Goal: Task Accomplishment & Management: Manage account settings

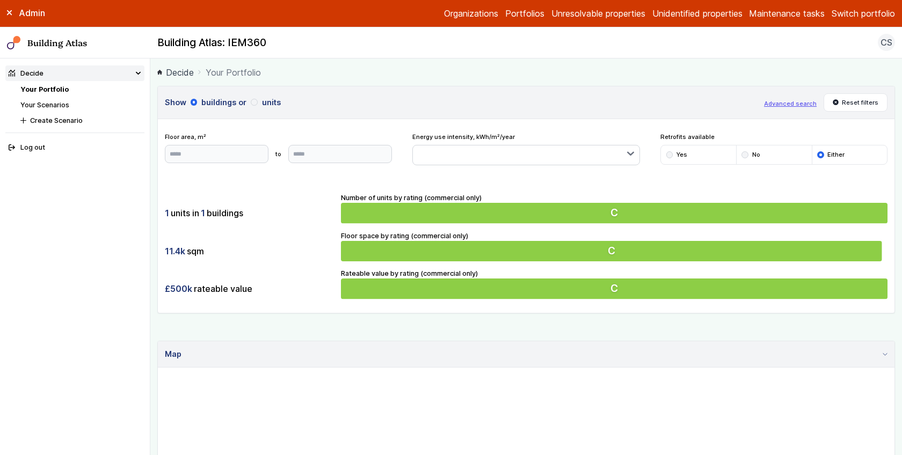
click at [156, 240] on main "Decide Your Portfolio Show buildings or units Advanced search Reset filters Flo…" at bounding box center [525, 257] width 751 height 397
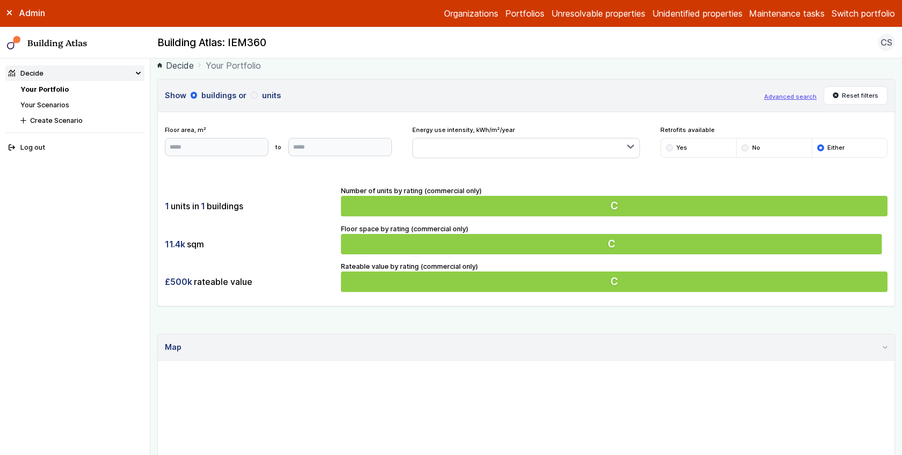
click at [866, 13] on button "Switch portfolio" at bounding box center [862, 13] width 63 height 13
click at [0, 0] on button "PwC - demo portfolio" at bounding box center [0, 0] width 0 height 0
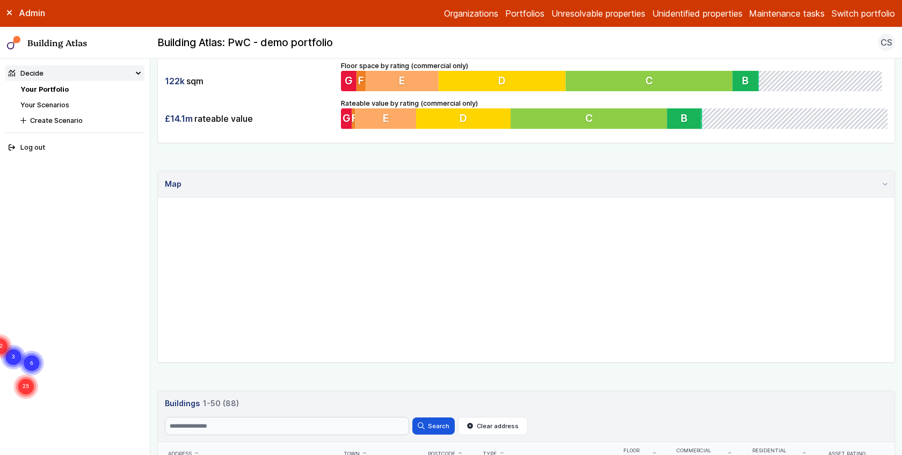
scroll to position [492, 0]
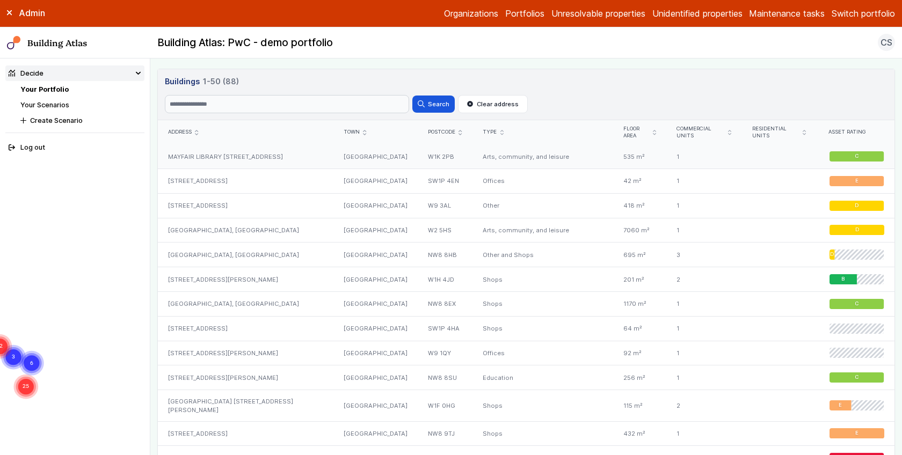
click at [260, 152] on div "MAYFAIR LIBRARY [STREET_ADDRESS]" at bounding box center [246, 156] width 176 height 24
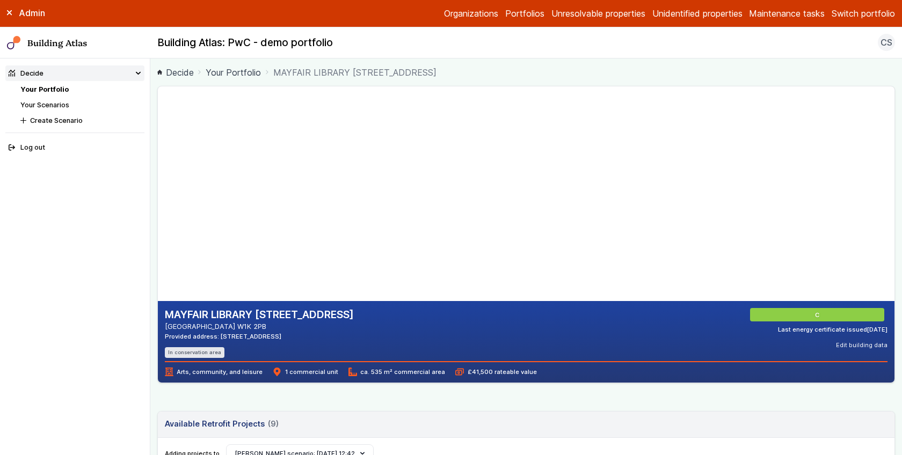
drag, startPoint x: 277, startPoint y: 236, endPoint x: 276, endPoint y: 211, distance: 24.2
click at [158, 211] on gmp-map-3d at bounding box center [158, 193] width 0 height 215
drag, startPoint x: 230, startPoint y: 200, endPoint x: 264, endPoint y: 227, distance: 42.8
click at [158, 227] on gmp-map-3d at bounding box center [158, 193] width 0 height 215
drag, startPoint x: 264, startPoint y: 227, endPoint x: 302, endPoint y: 214, distance: 40.1
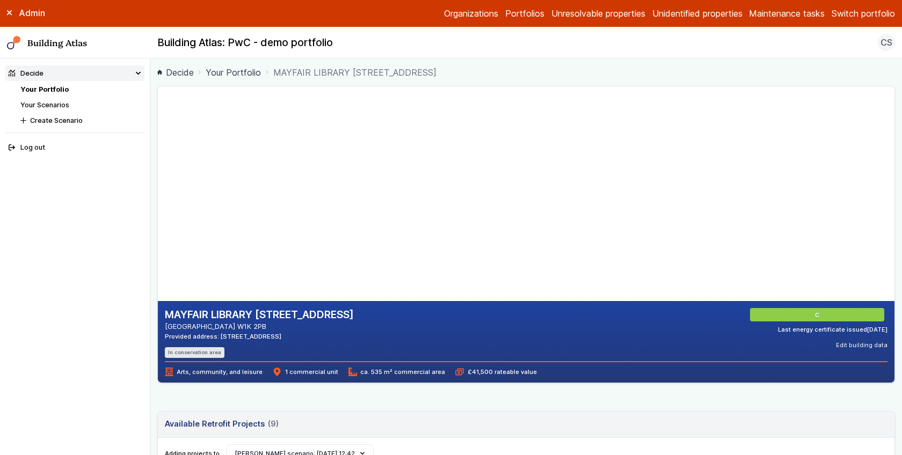
click at [158, 214] on gmp-map-3d at bounding box center [158, 193] width 0 height 215
drag, startPoint x: 302, startPoint y: 214, endPoint x: 298, endPoint y: 228, distance: 14.3
click at [158, 228] on gmp-map-3d at bounding box center [158, 193] width 0 height 215
